Goal: Information Seeking & Learning: Learn about a topic

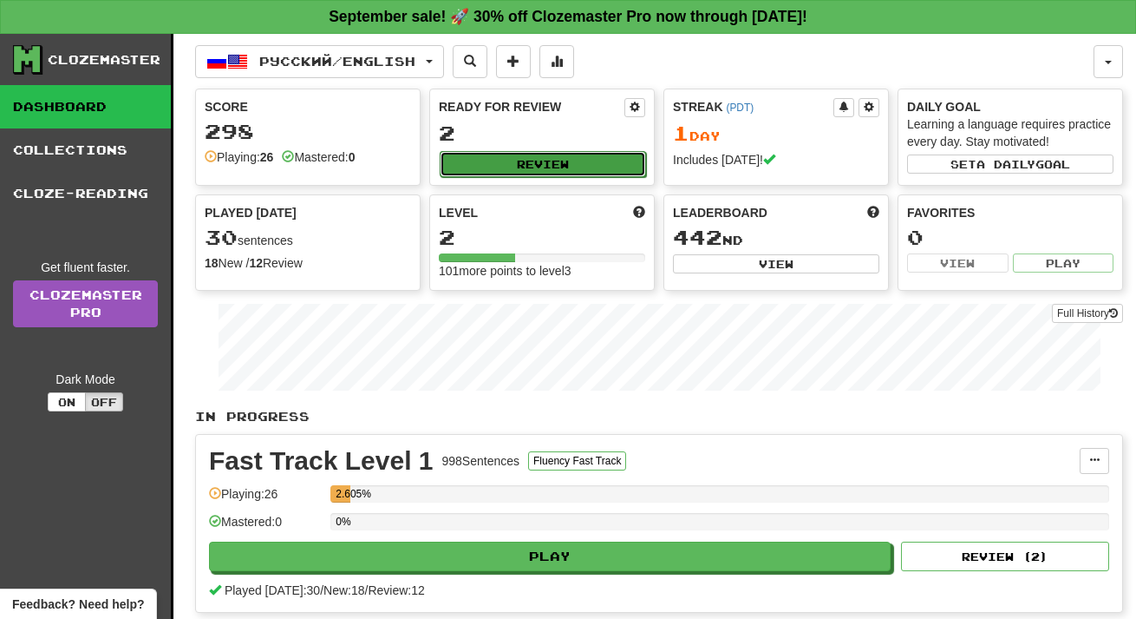
click at [539, 160] on button "Review" at bounding box center [543, 164] width 206 height 26
select select "**"
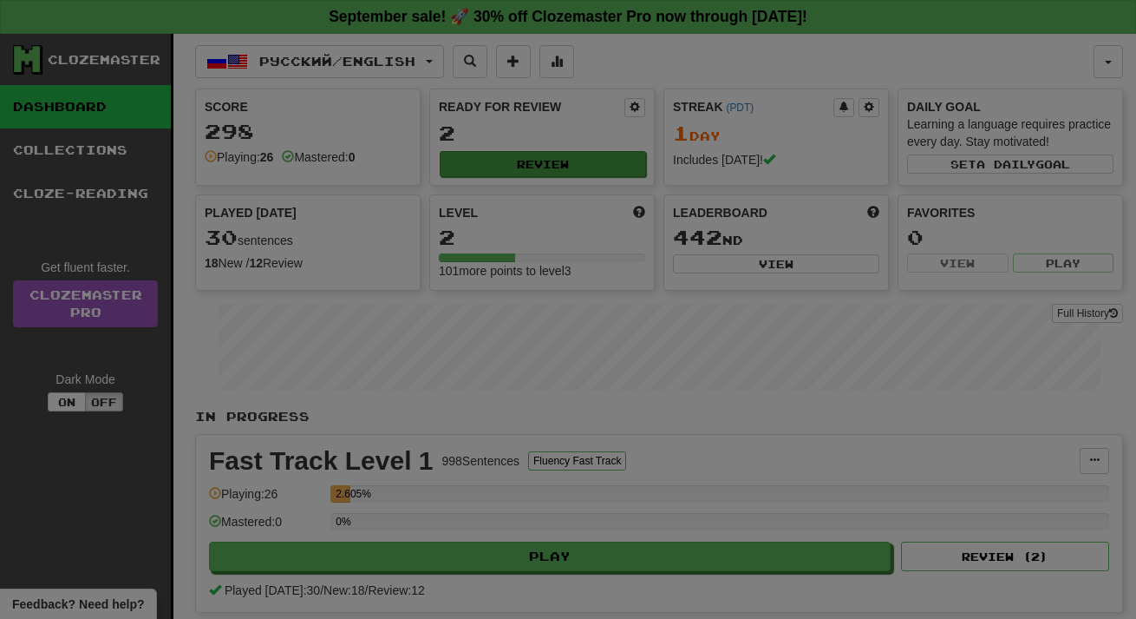
click at [0, 0] on select "* ** ** ** ** ** *** ********" at bounding box center [0, 0] width 0 height 0
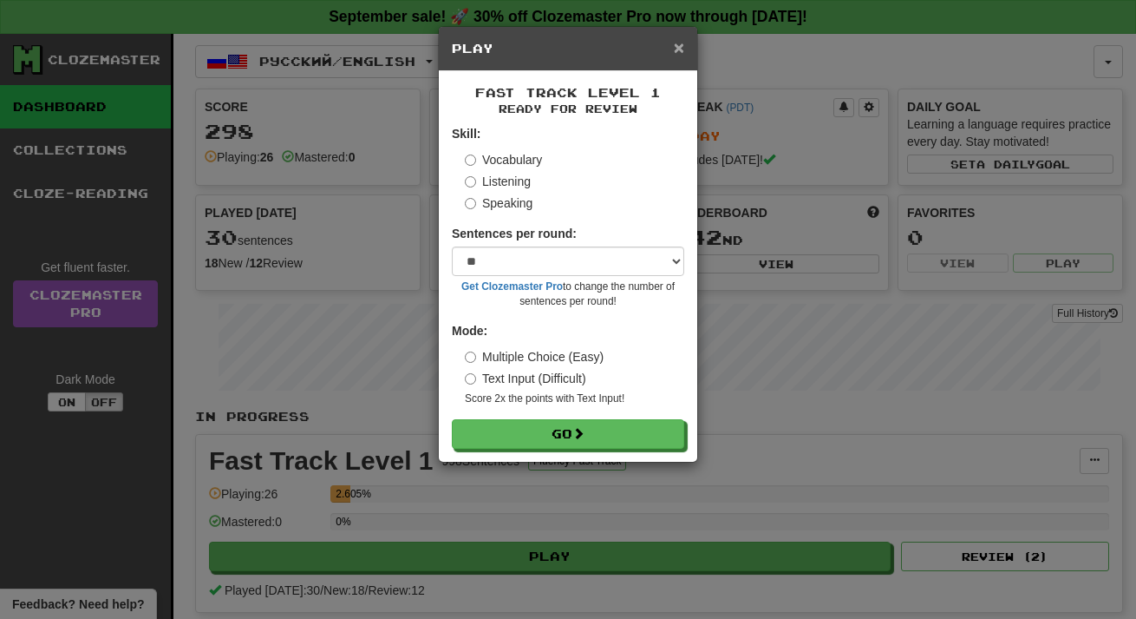
click at [674, 49] on span "×" at bounding box center [679, 47] width 10 height 20
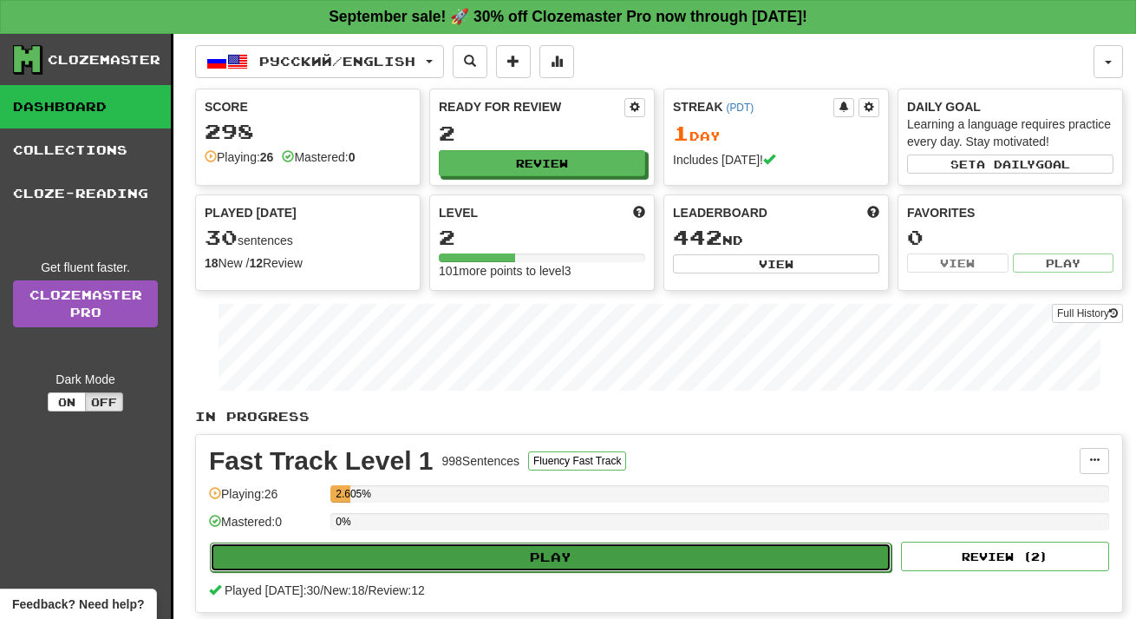
click at [545, 553] on button "Play" at bounding box center [551, 556] width 682 height 29
select select "**"
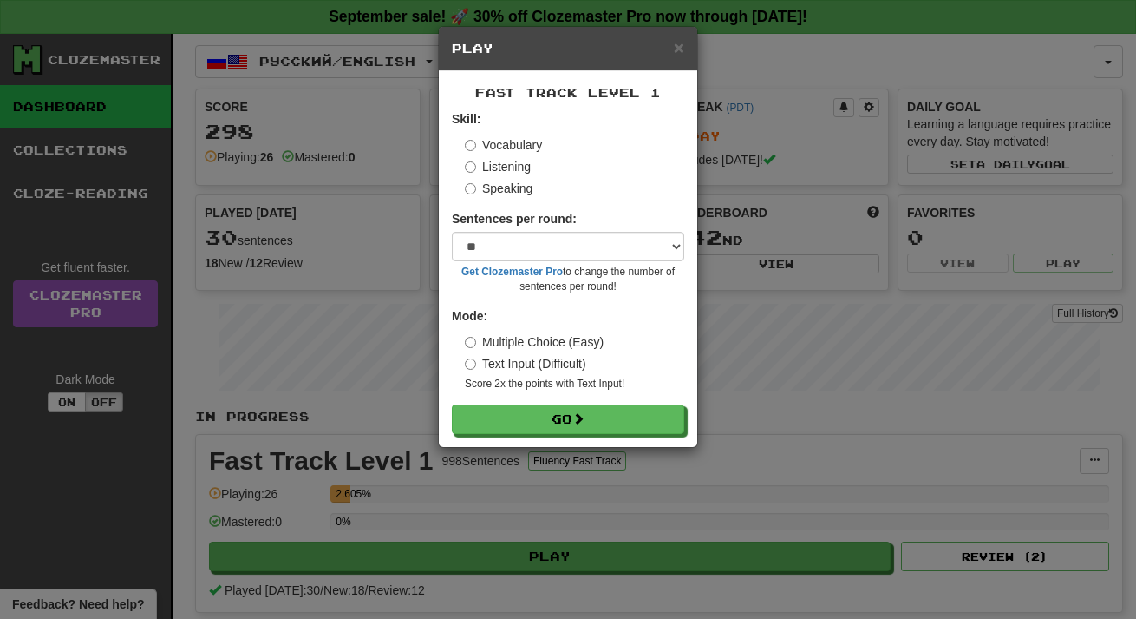
click at [551, 343] on label "Multiple Choice (Easy)" at bounding box center [534, 341] width 139 height 17
click at [552, 422] on button "Go" at bounding box center [569, 419] width 232 height 29
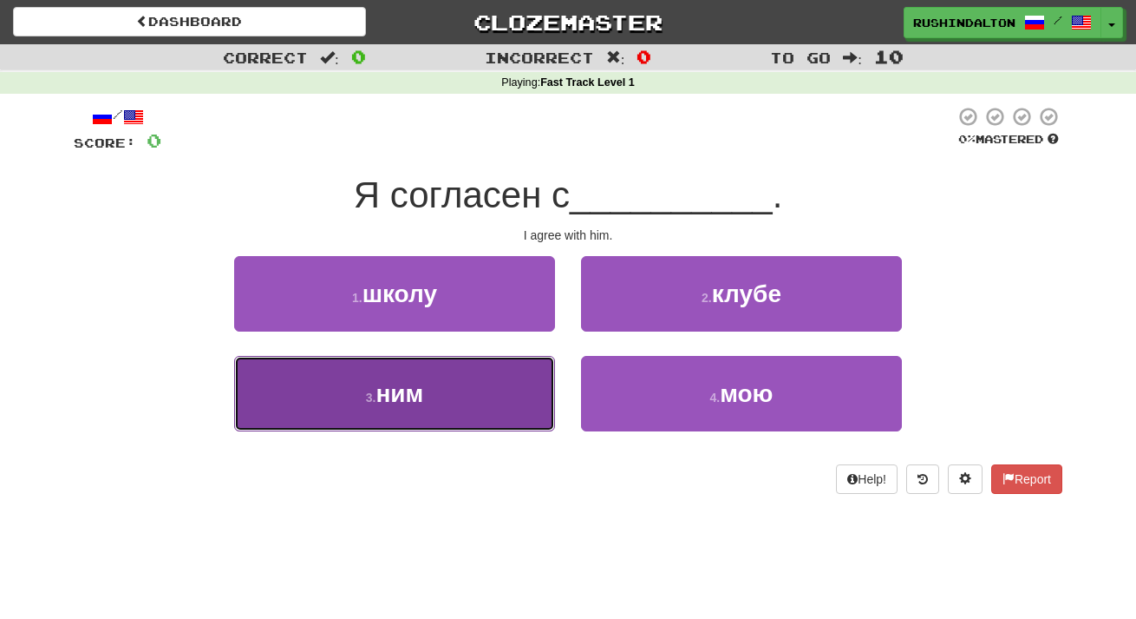
click at [442, 401] on button "3 . ним" at bounding box center [394, 393] width 321 height 75
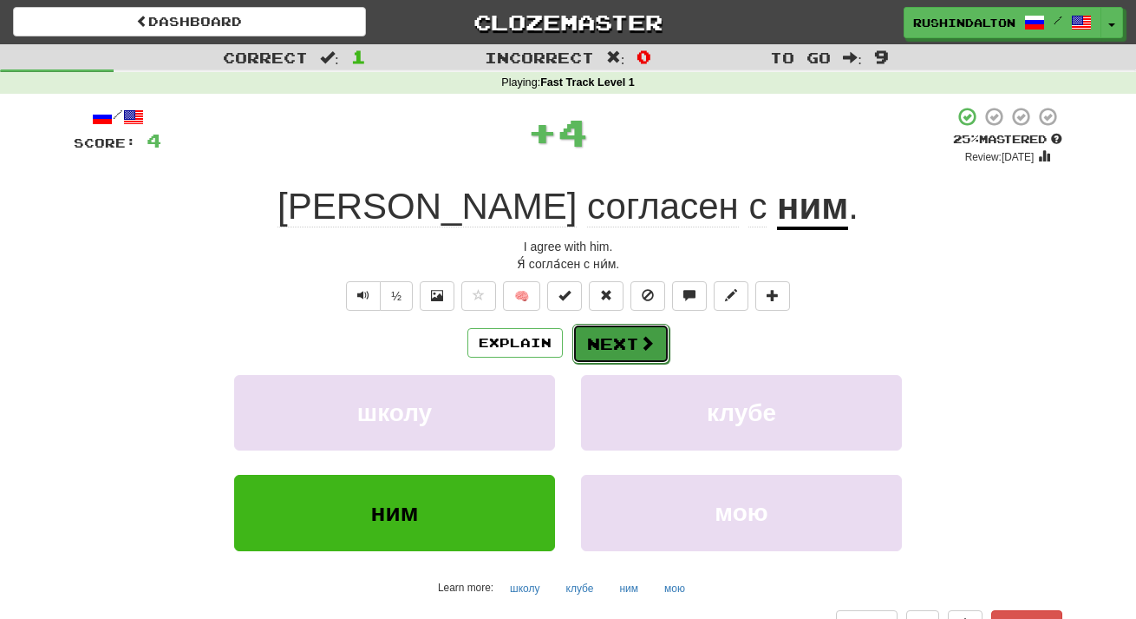
click at [622, 346] on button "Next" at bounding box center [621, 344] width 97 height 40
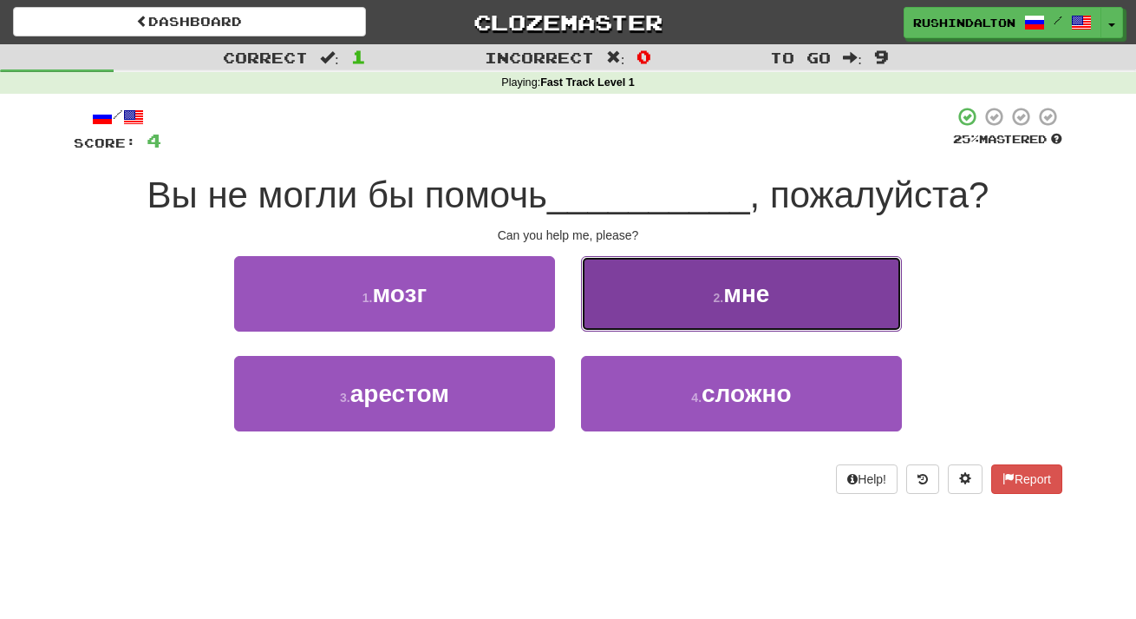
click at [679, 317] on button "2 . мне" at bounding box center [741, 293] width 321 height 75
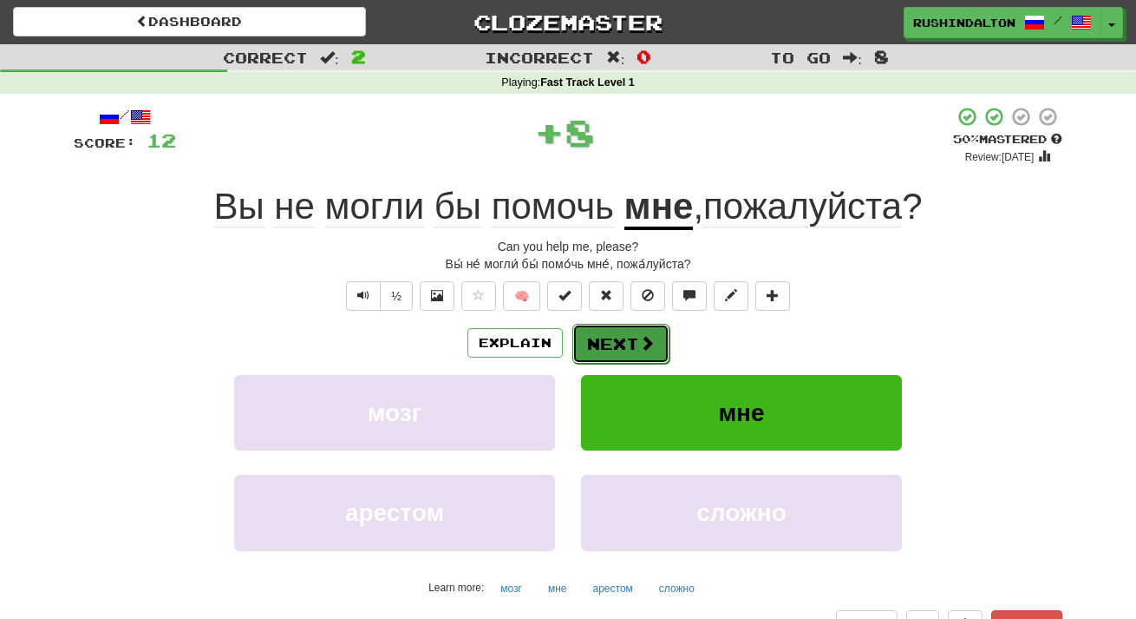
click at [612, 342] on button "Next" at bounding box center [621, 344] width 97 height 40
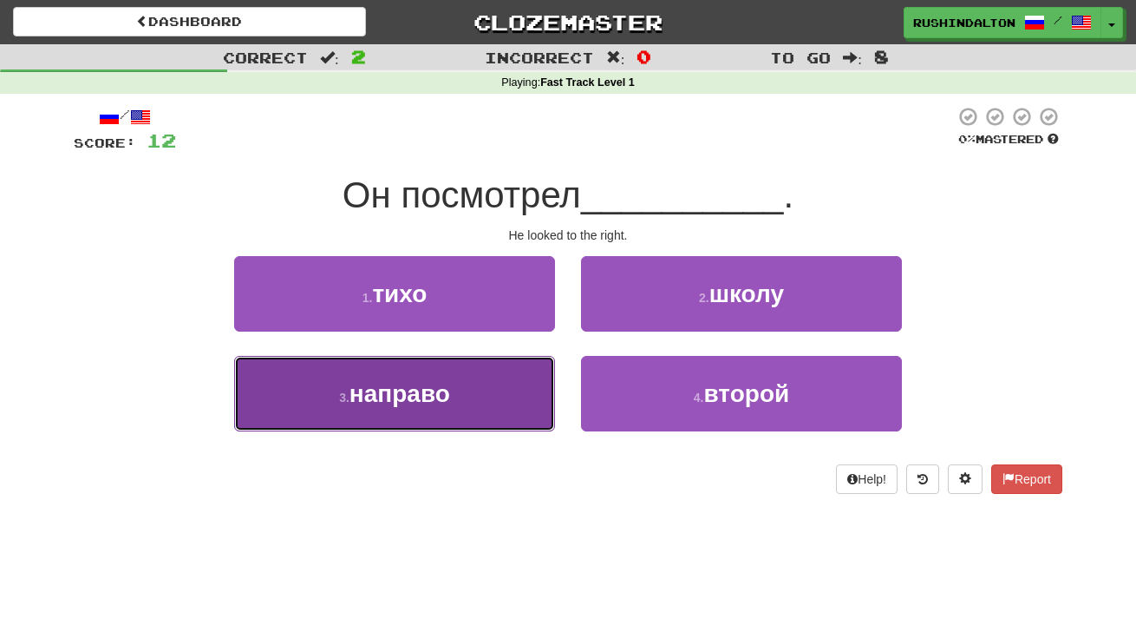
click at [480, 385] on button "3 . направо" at bounding box center [394, 393] width 321 height 75
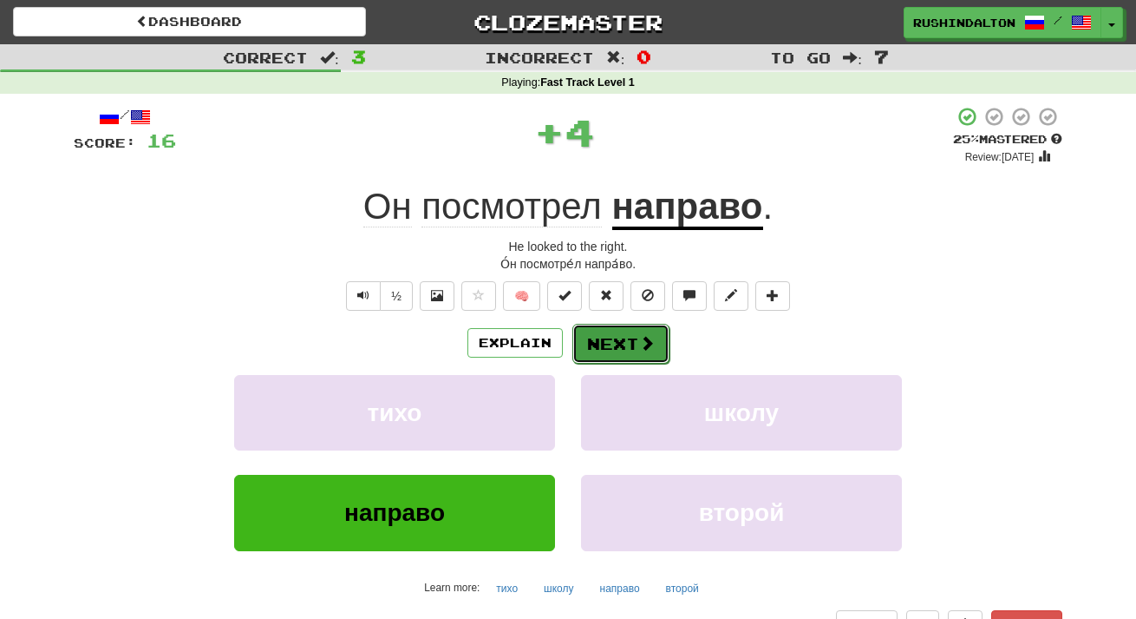
click at [652, 335] on span at bounding box center [647, 343] width 16 height 16
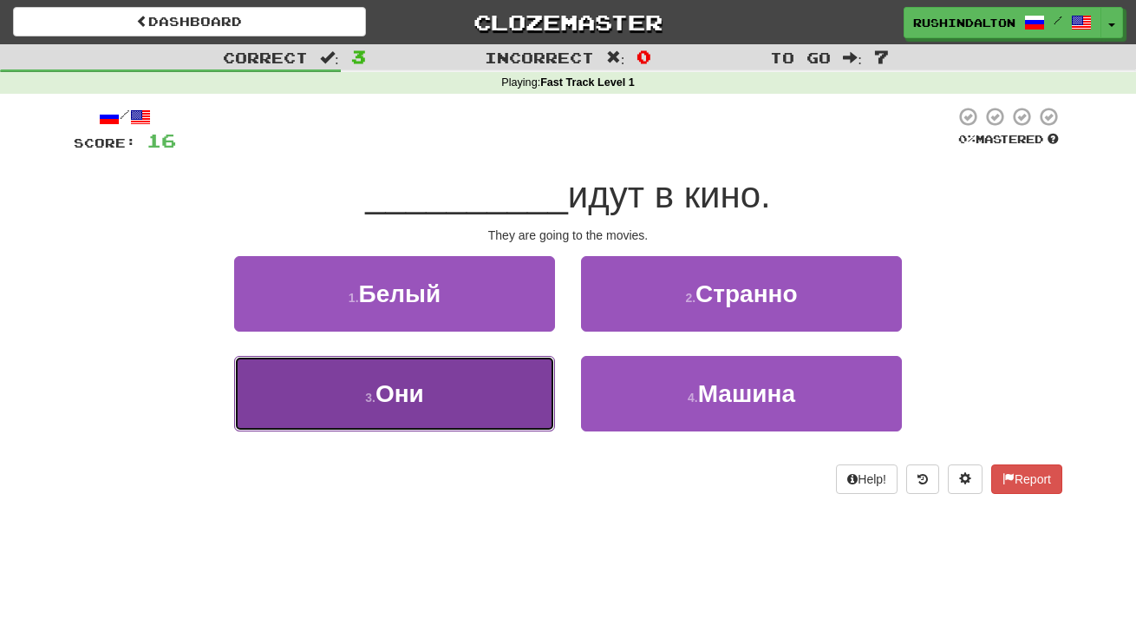
click at [487, 390] on button "3 . Они" at bounding box center [394, 393] width 321 height 75
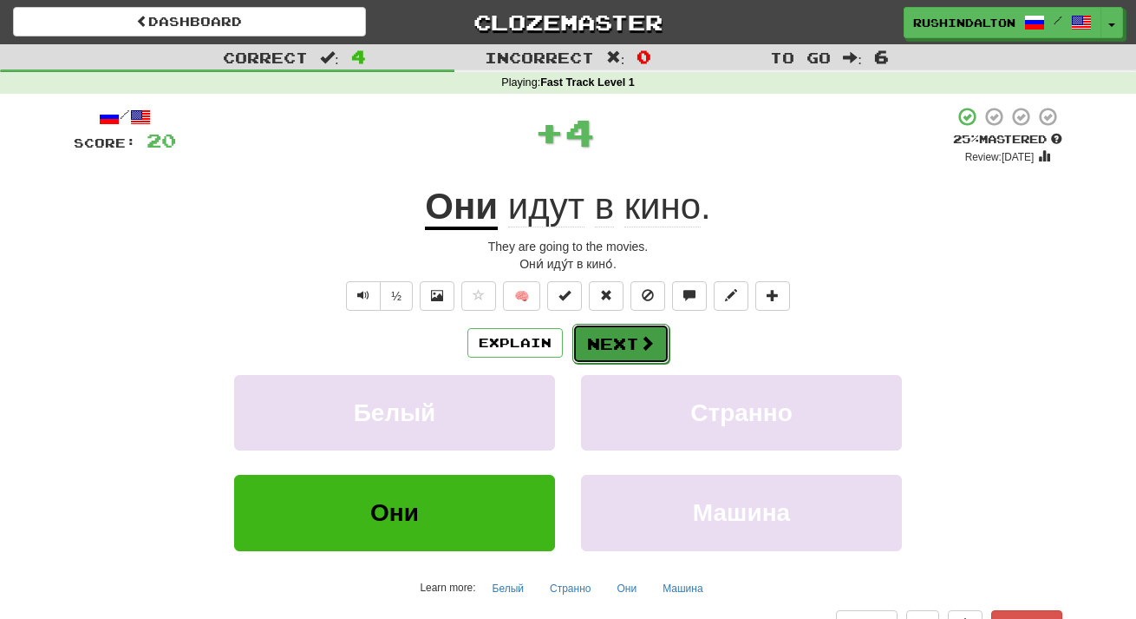
click at [629, 347] on button "Next" at bounding box center [621, 344] width 97 height 40
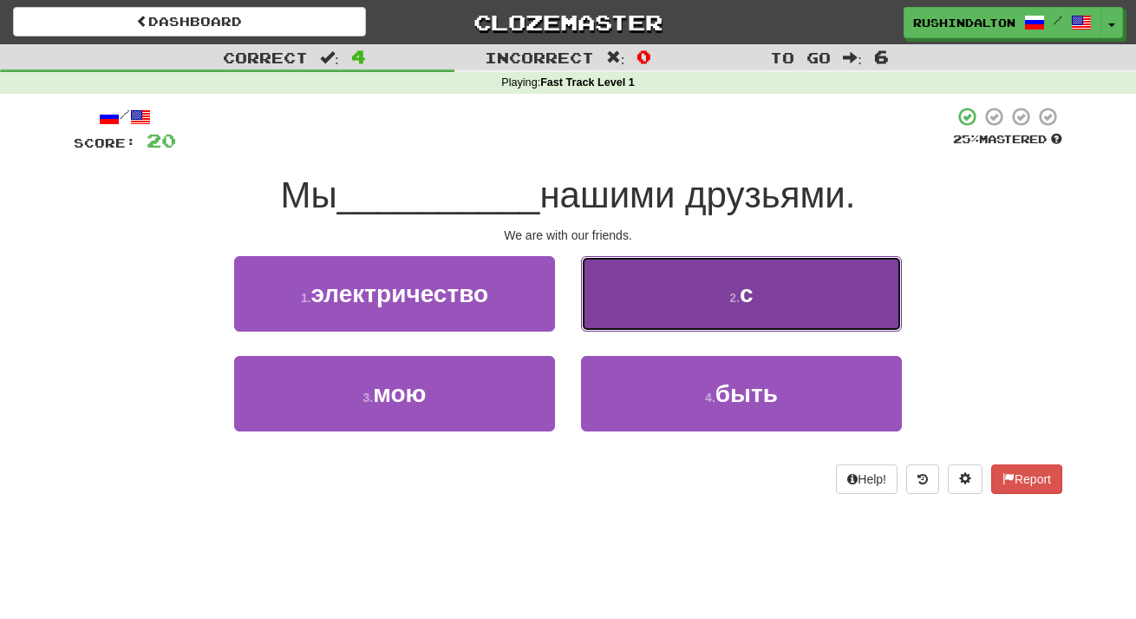
click at [651, 316] on button "2 . с" at bounding box center [741, 293] width 321 height 75
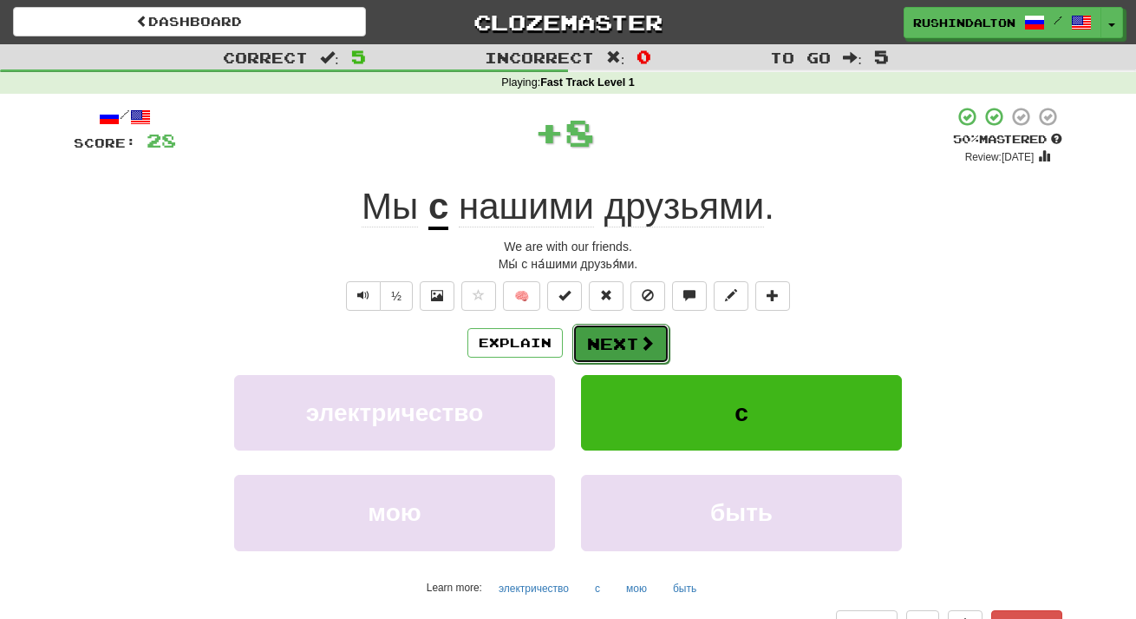
click at [621, 343] on button "Next" at bounding box center [621, 344] width 97 height 40
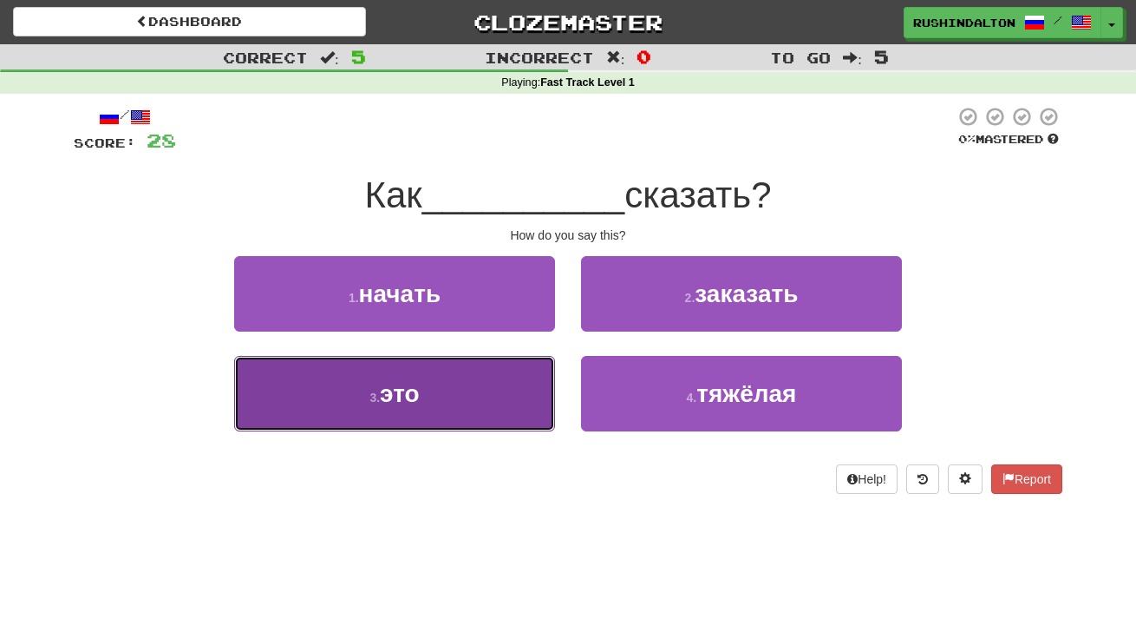
click at [503, 387] on button "3 . это" at bounding box center [394, 393] width 321 height 75
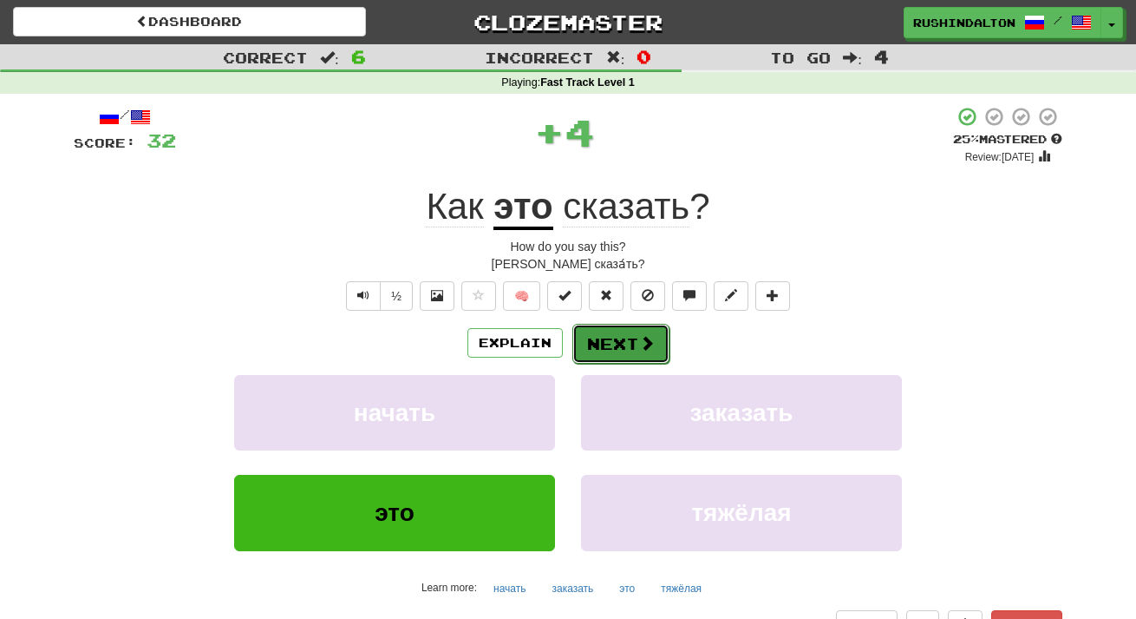
click at [606, 335] on button "Next" at bounding box center [621, 344] width 97 height 40
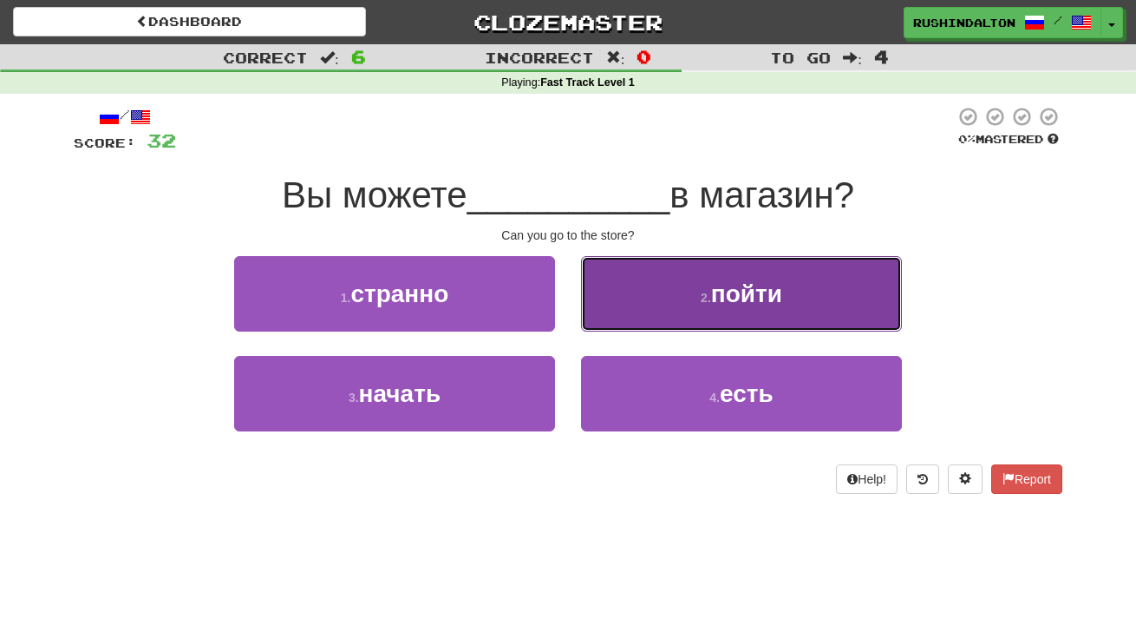
click at [671, 318] on button "2 . пойти" at bounding box center [741, 293] width 321 height 75
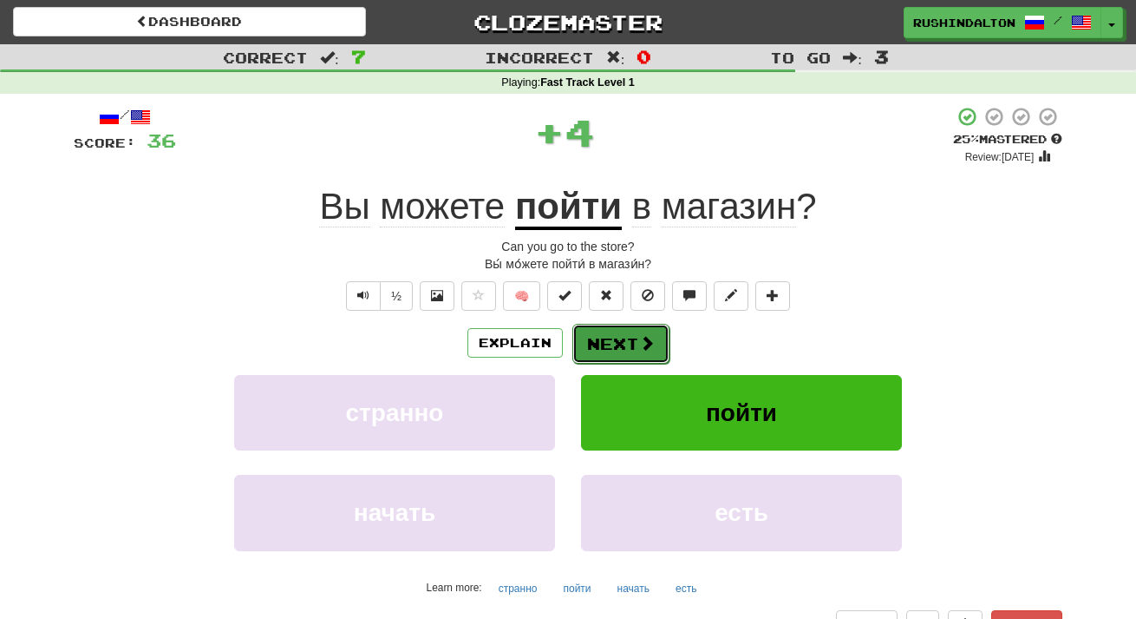
click at [642, 343] on span at bounding box center [647, 343] width 16 height 16
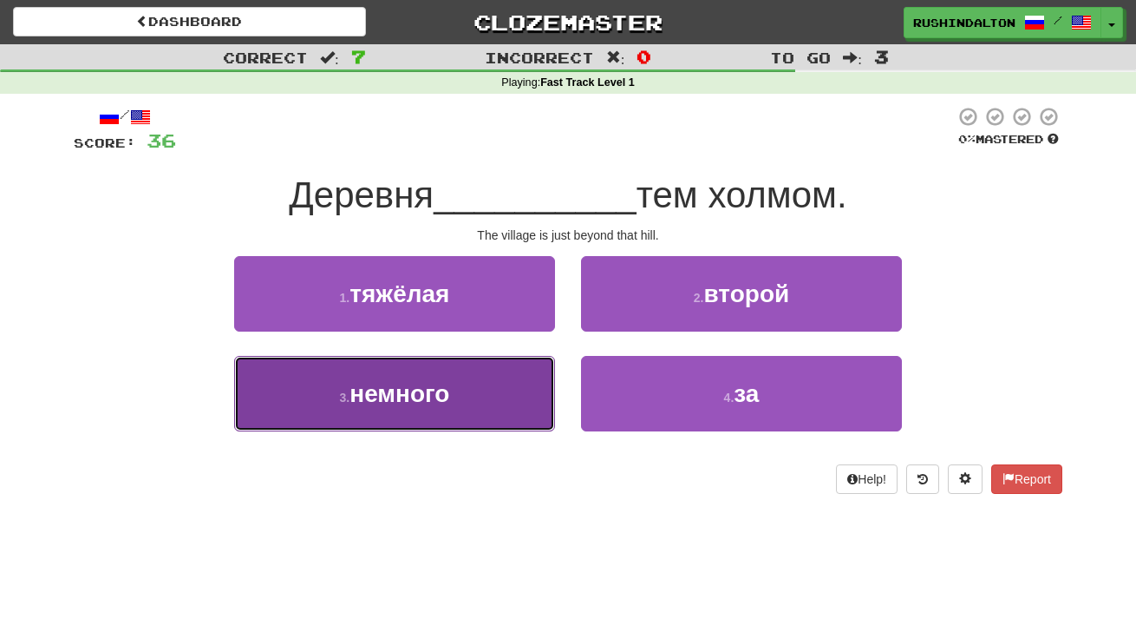
click at [527, 380] on button "3 . немного" at bounding box center [394, 393] width 321 height 75
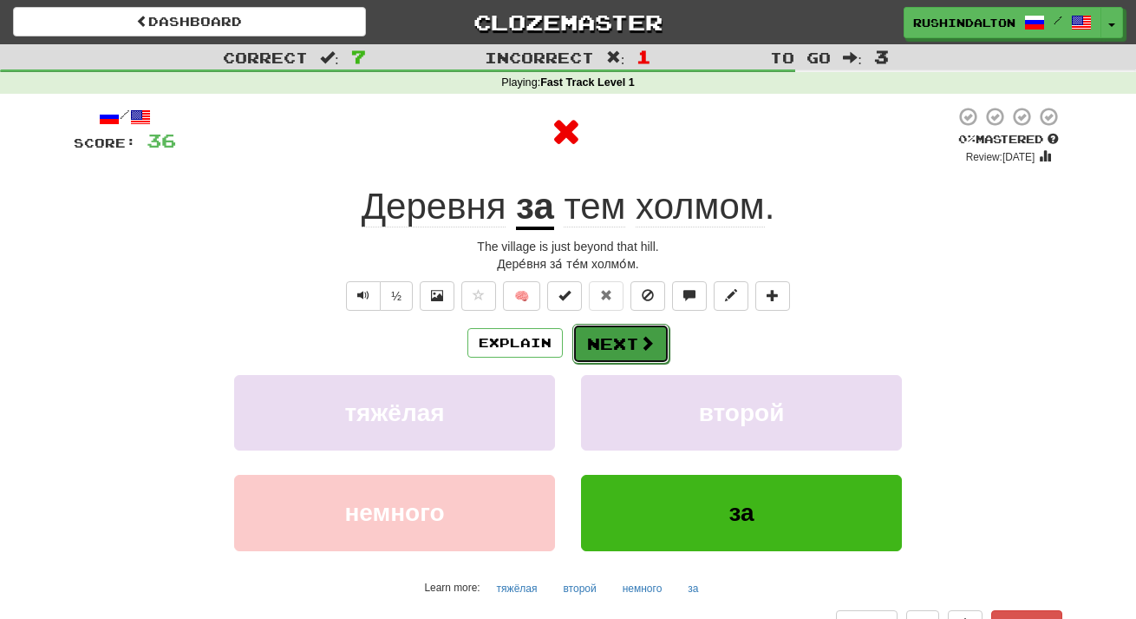
click at [631, 326] on button "Next" at bounding box center [621, 344] width 97 height 40
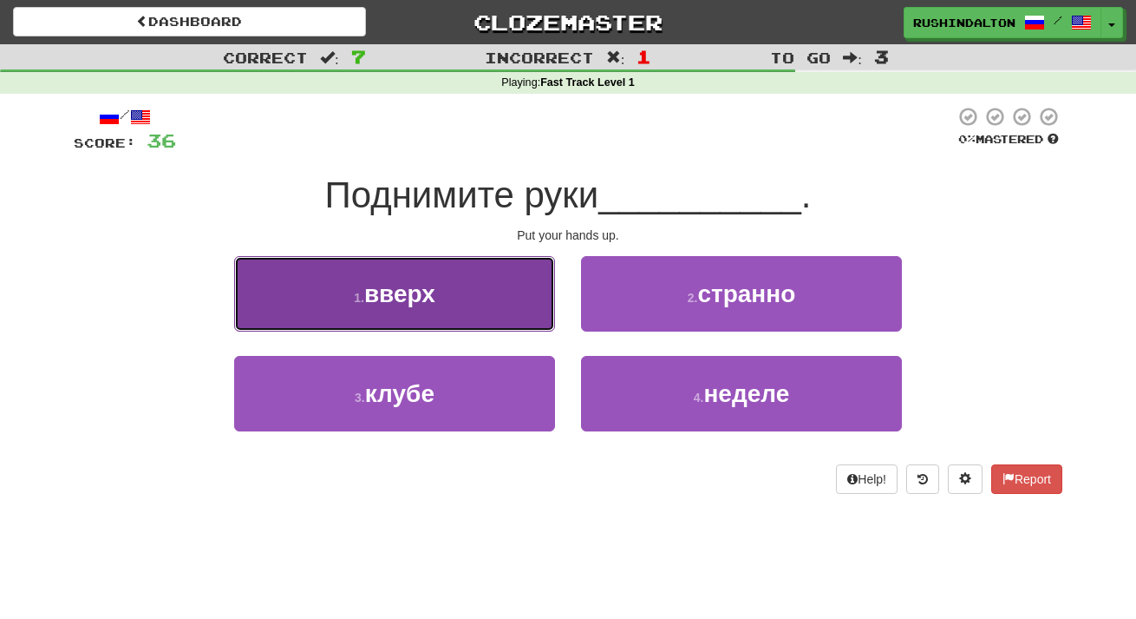
click at [498, 300] on button "1 . вверх" at bounding box center [394, 293] width 321 height 75
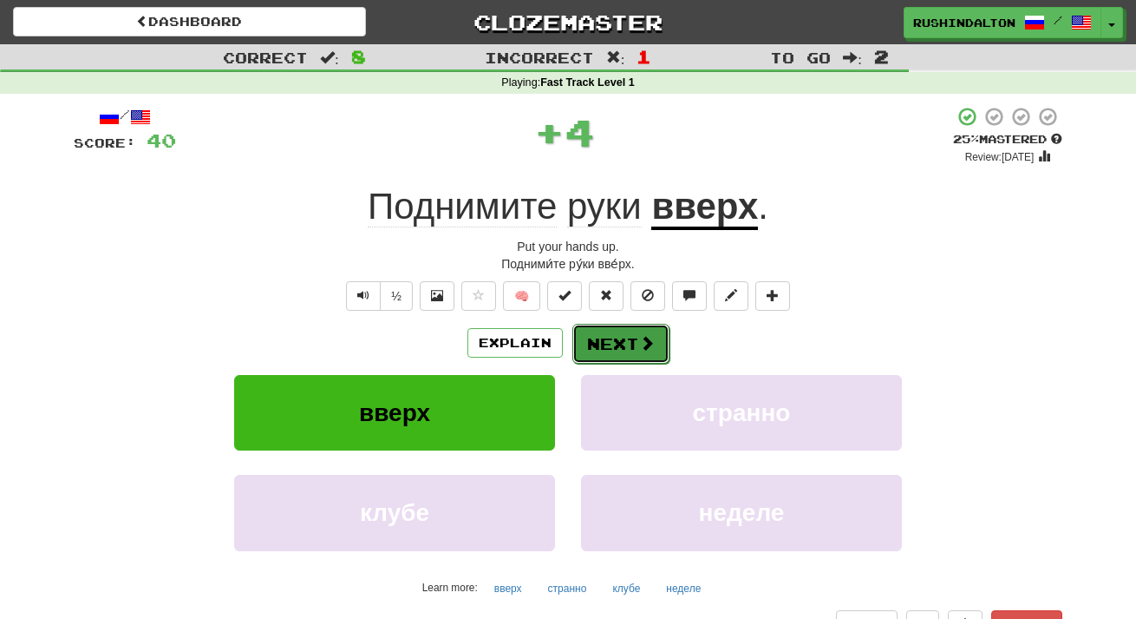
click at [589, 338] on button "Next" at bounding box center [621, 344] width 97 height 40
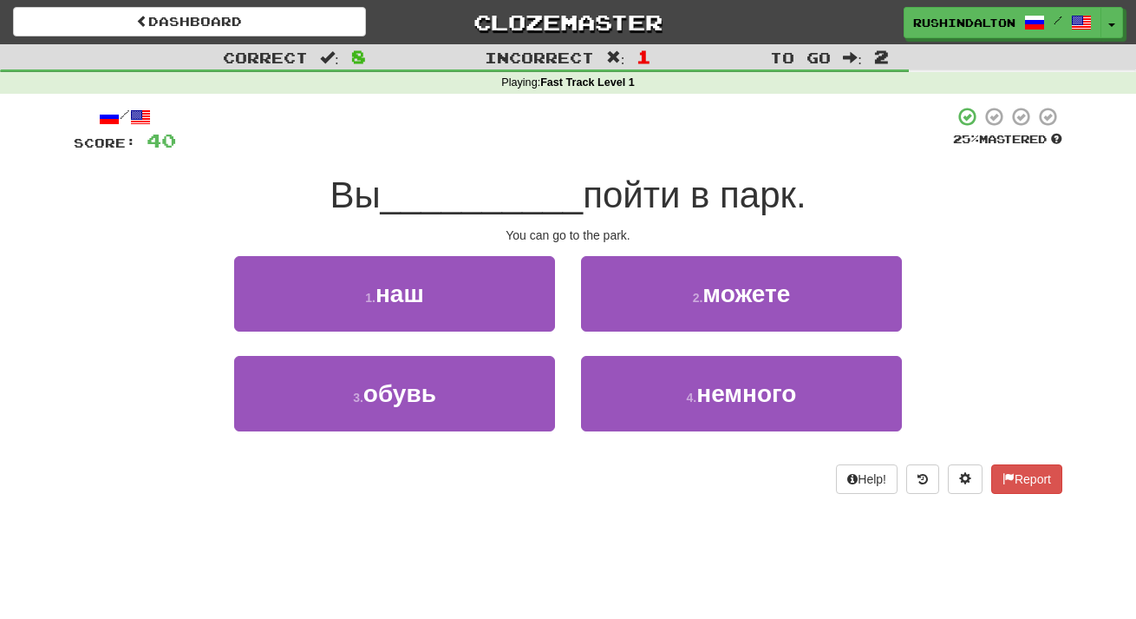
click at [675, 342] on div "2 . можете" at bounding box center [741, 306] width 347 height 100
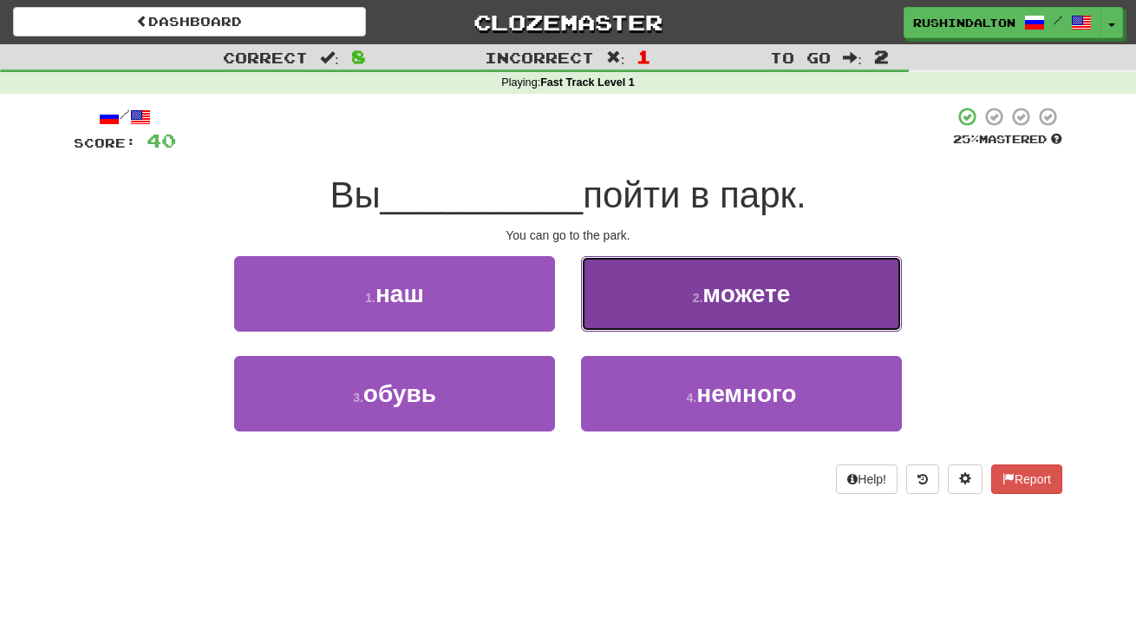
click at [652, 321] on button "2 . можете" at bounding box center [741, 293] width 321 height 75
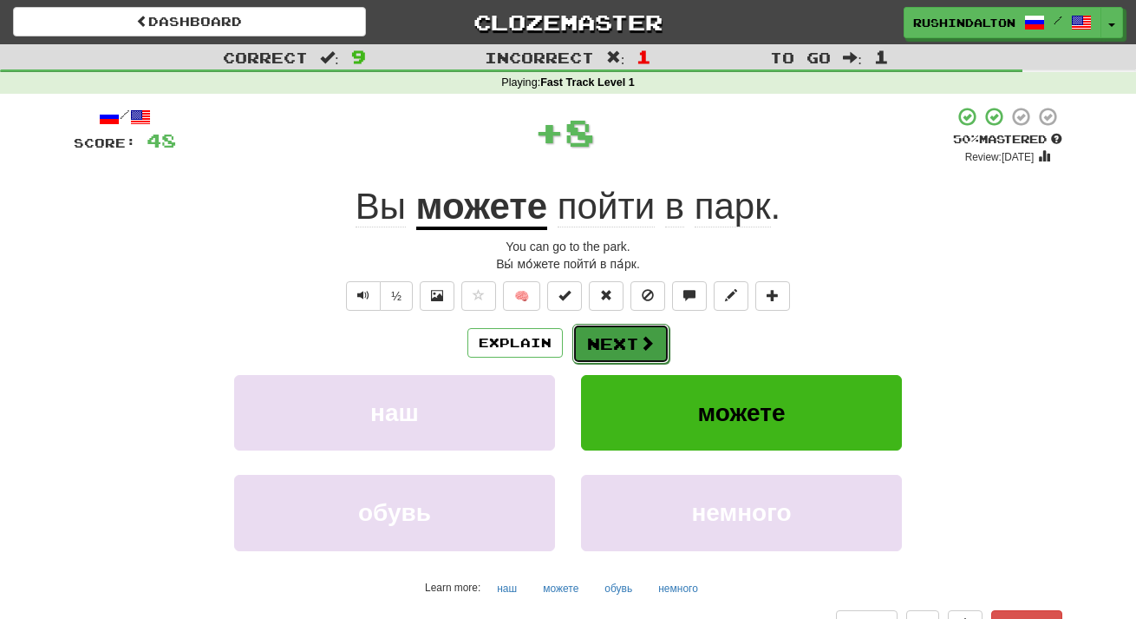
click at [636, 345] on button "Next" at bounding box center [621, 344] width 97 height 40
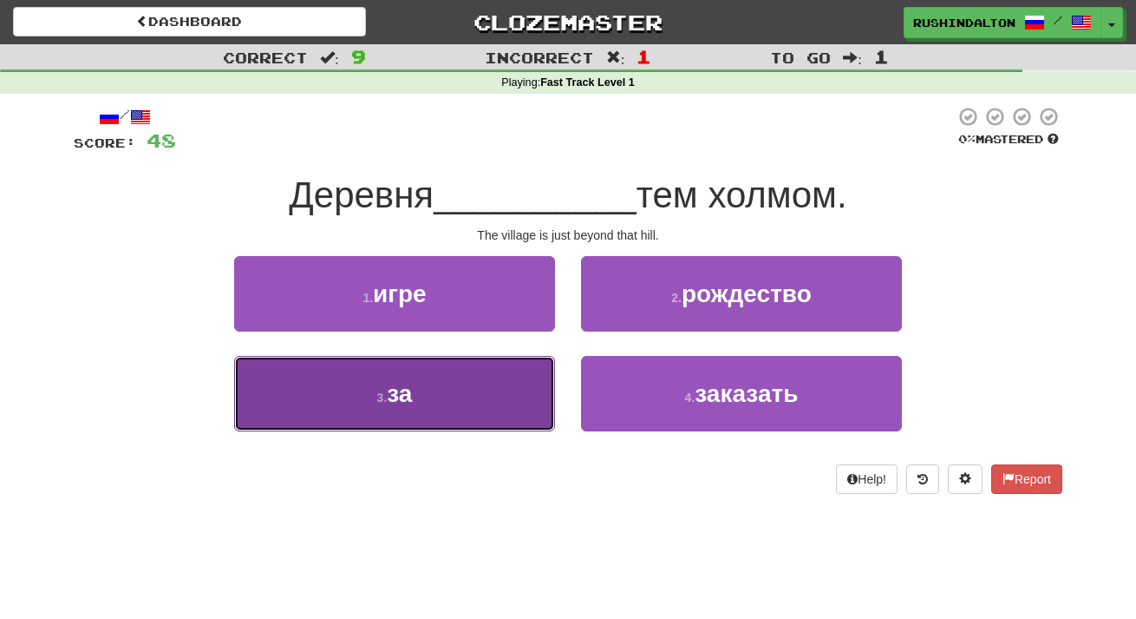
click at [497, 404] on button "3 . за" at bounding box center [394, 393] width 321 height 75
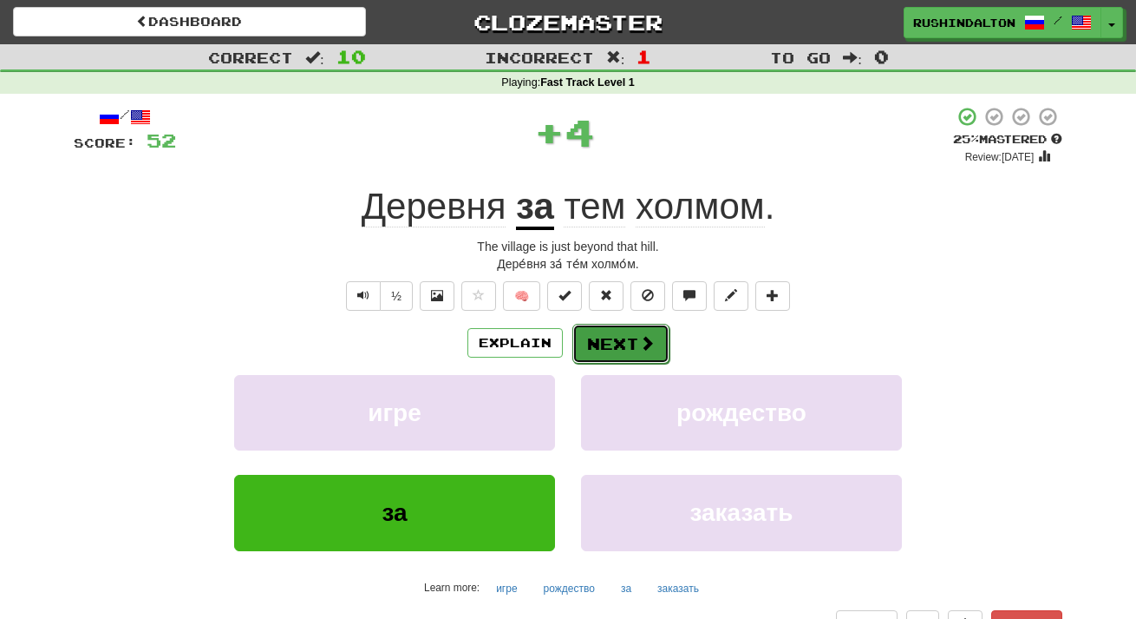
click at [634, 344] on button "Next" at bounding box center [621, 344] width 97 height 40
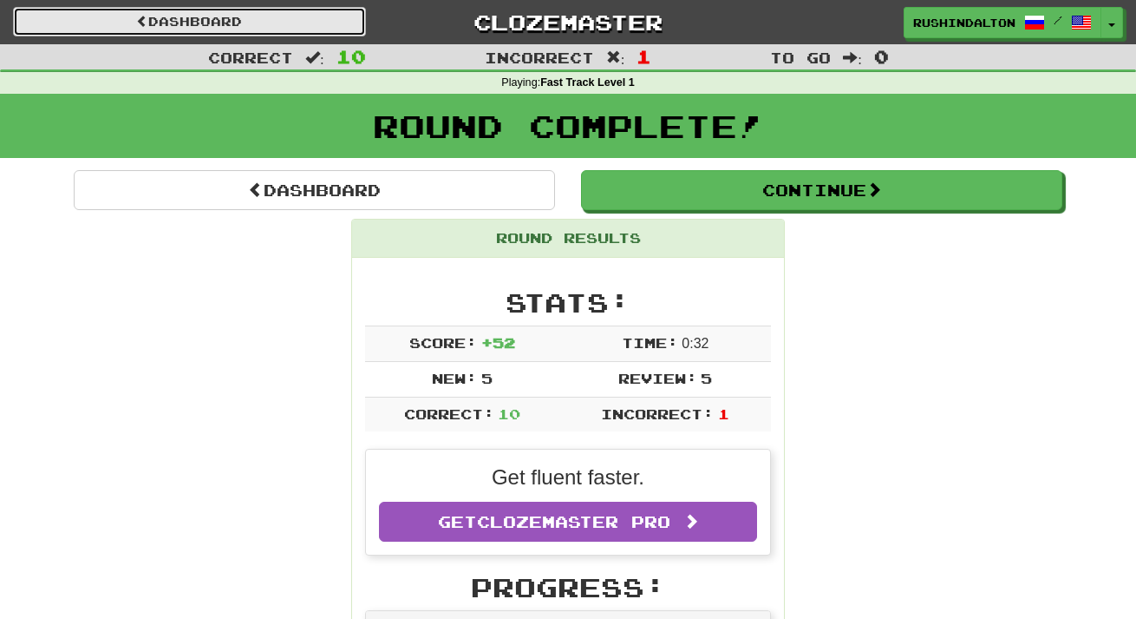
click at [331, 20] on link "Dashboard" at bounding box center [189, 21] width 353 height 29
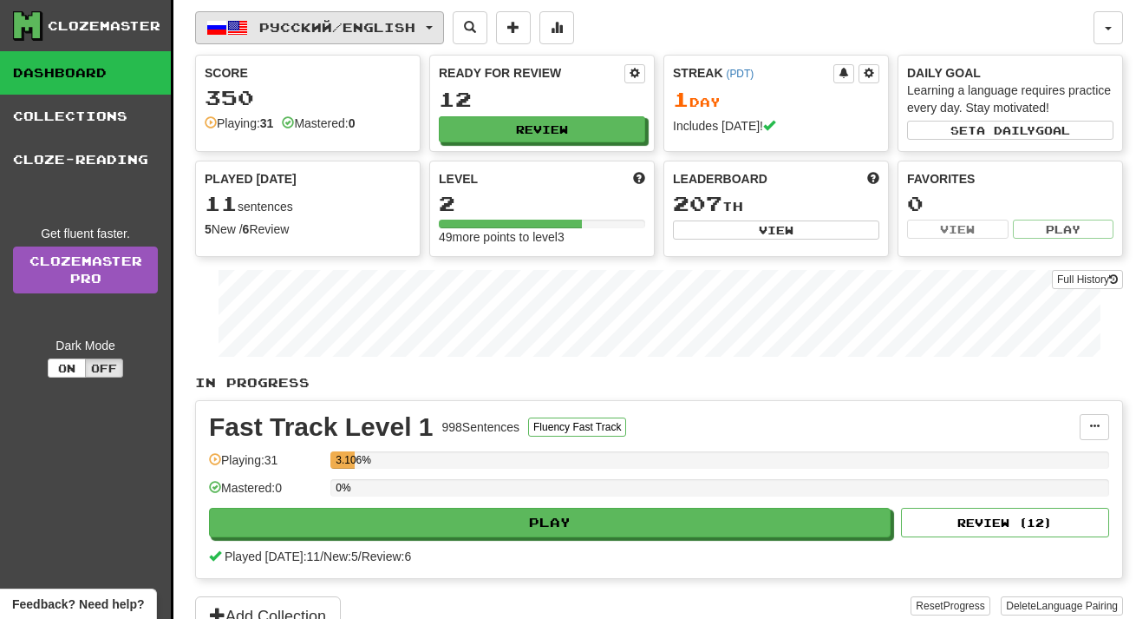
click at [433, 16] on button "Русский / English" at bounding box center [319, 27] width 249 height 33
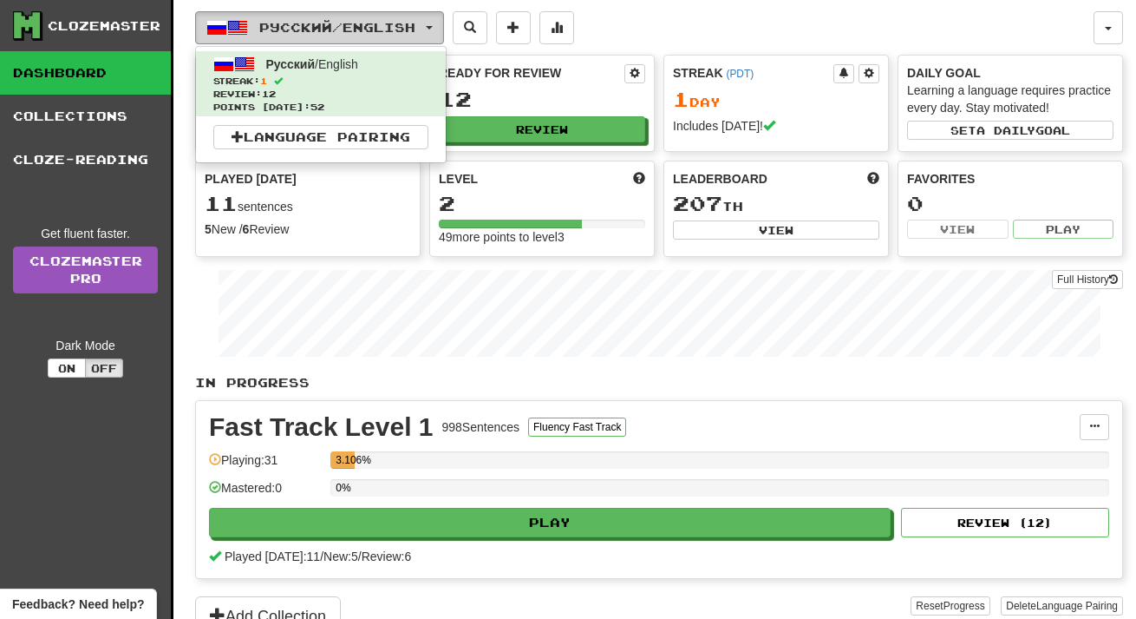
click at [434, 16] on button "Русский / English" at bounding box center [319, 27] width 249 height 33
